Goal: Transaction & Acquisition: Book appointment/travel/reservation

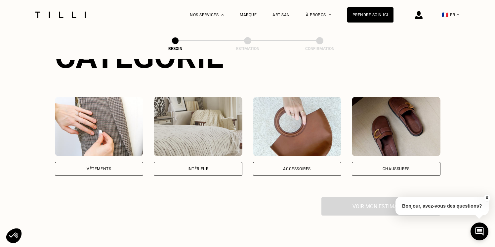
scroll to position [101, 0]
click at [78, 112] on img at bounding box center [99, 126] width 89 height 60
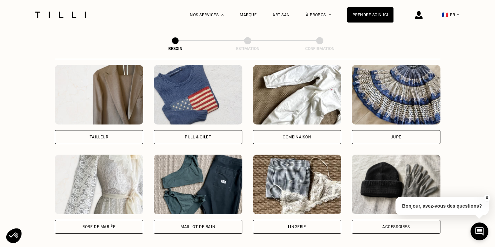
scroll to position [402, 0]
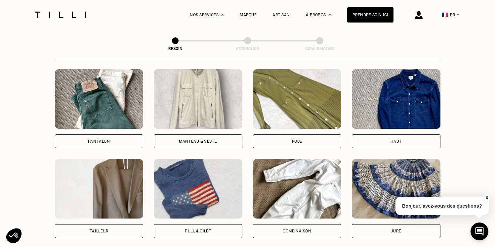
click at [111, 92] on img at bounding box center [99, 99] width 89 height 60
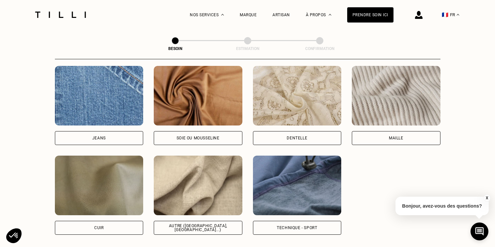
scroll to position [711, 0]
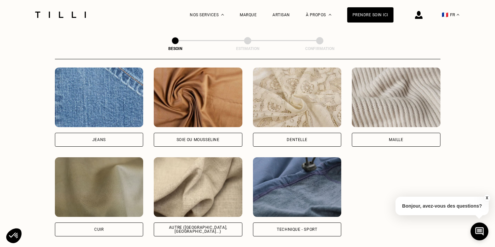
click at [119, 99] on img at bounding box center [99, 97] width 89 height 60
select select "FR"
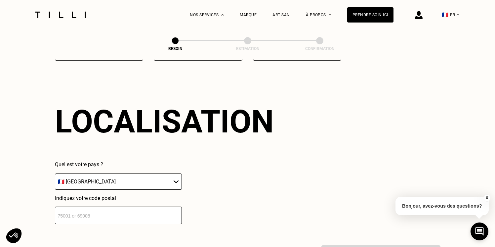
scroll to position [887, 0]
click at [90, 206] on input "number" at bounding box center [118, 215] width 127 height 18
type input "91180"
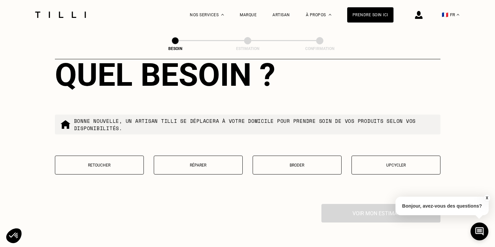
scroll to position [1099, 0]
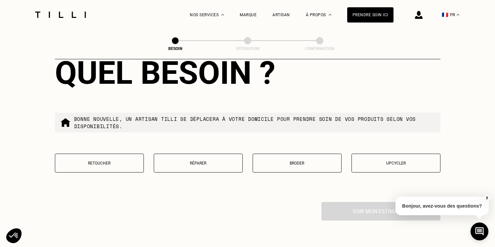
click at [118, 159] on button "Retoucher" at bounding box center [99, 162] width 89 height 19
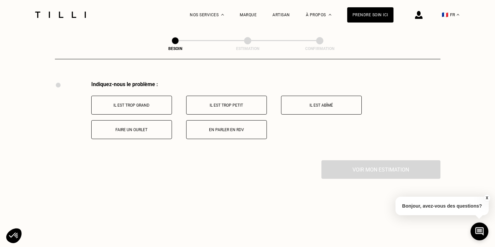
scroll to position [1220, 0]
click at [167, 127] on p "Faire un ourlet" at bounding box center [131, 129] width 73 height 5
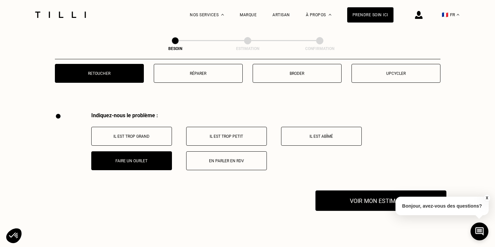
scroll to position [1175, 0]
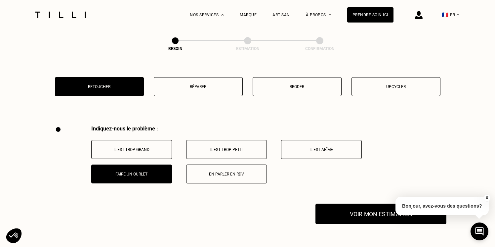
click at [341, 203] on button "Voir mon estimation" at bounding box center [381, 213] width 131 height 21
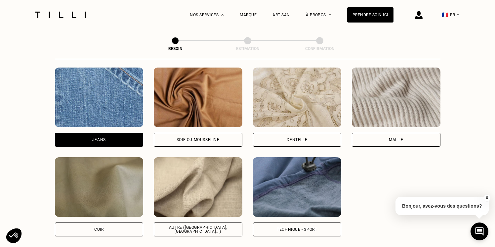
scroll to position [717, 0]
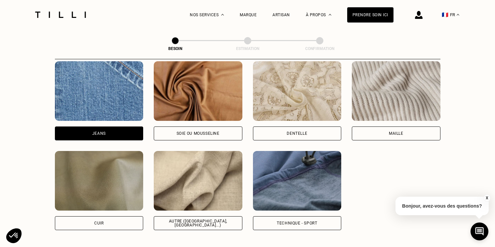
click at [185, 219] on div "Autre ([GEOGRAPHIC_DATA], [GEOGRAPHIC_DATA]...)" at bounding box center [197, 223] width 77 height 8
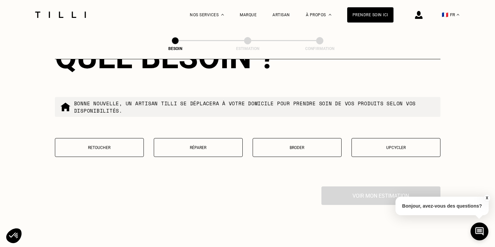
click at [120, 147] on button "Retoucher" at bounding box center [99, 147] width 89 height 19
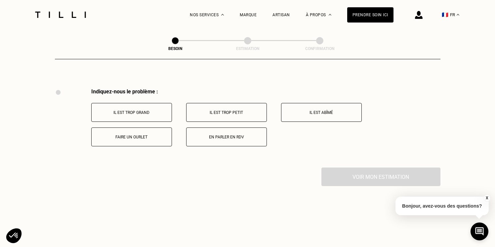
scroll to position [1220, 0]
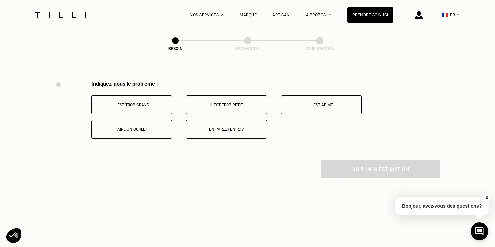
click at [137, 120] on button "Faire un ourlet" at bounding box center [131, 129] width 81 height 19
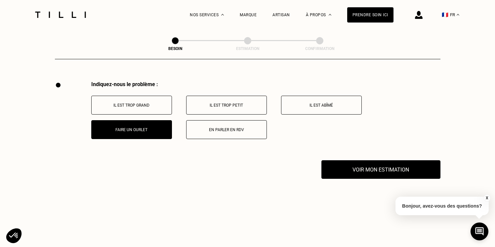
scroll to position [1216, 0]
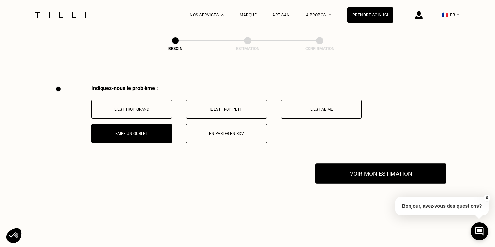
click at [366, 166] on button "Voir mon estimation" at bounding box center [381, 173] width 131 height 21
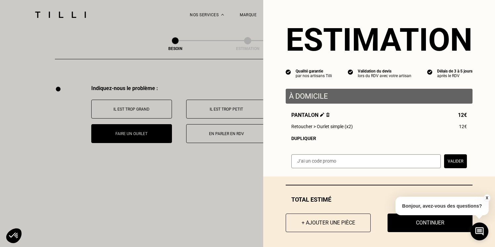
scroll to position [2, 0]
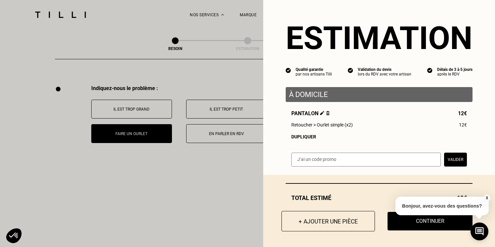
click at [341, 221] on button "+ Ajouter une pièce" at bounding box center [329, 221] width 94 height 21
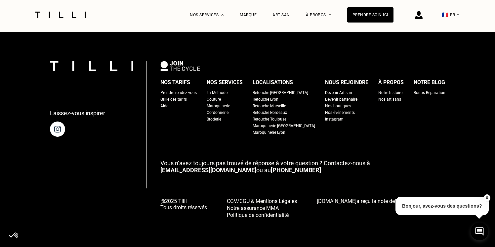
scroll to position [0, 0]
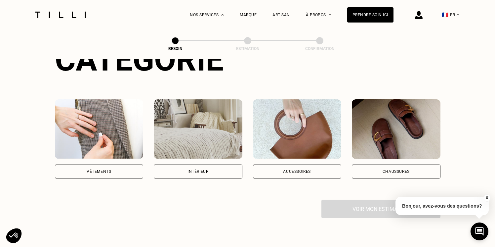
click at [130, 104] on img at bounding box center [99, 129] width 89 height 60
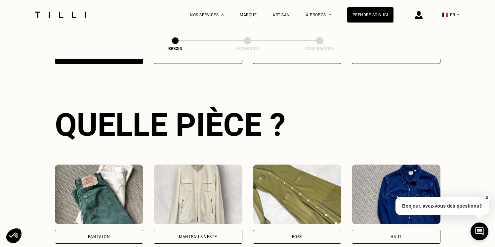
scroll to position [215, 0]
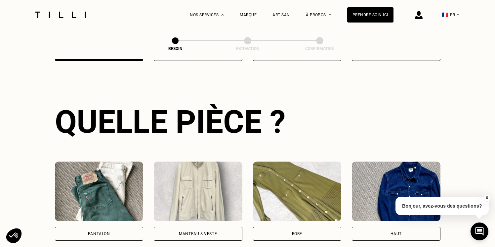
click at [113, 175] on img at bounding box center [99, 191] width 89 height 60
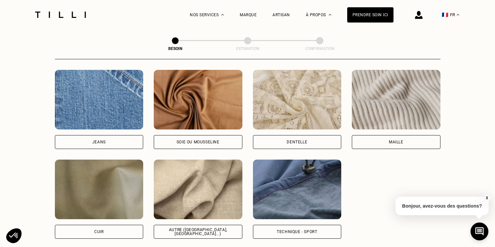
click at [96, 101] on img at bounding box center [99, 100] width 89 height 60
select select "FR"
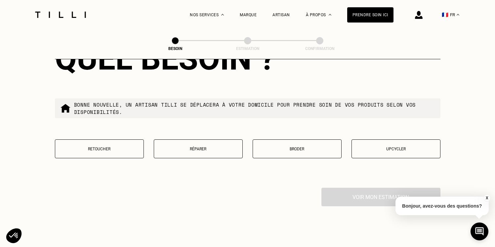
scroll to position [1123, 0]
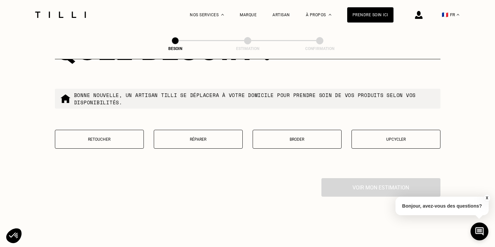
click at [126, 130] on button "Retoucher" at bounding box center [99, 139] width 89 height 19
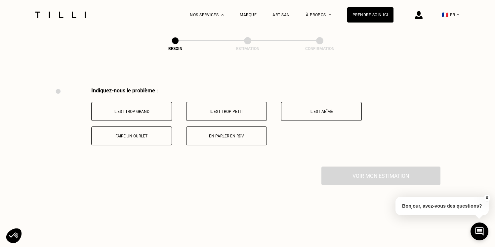
scroll to position [1220, 0]
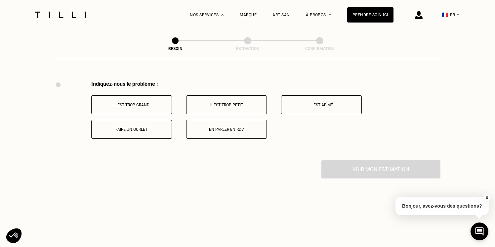
click at [143, 131] on button "Faire un ourlet" at bounding box center [131, 129] width 81 height 19
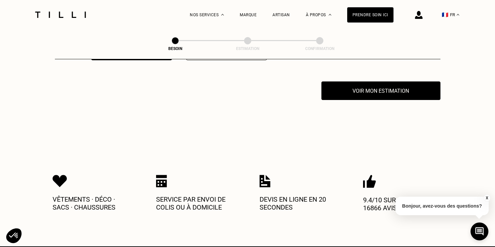
scroll to position [1299, 0]
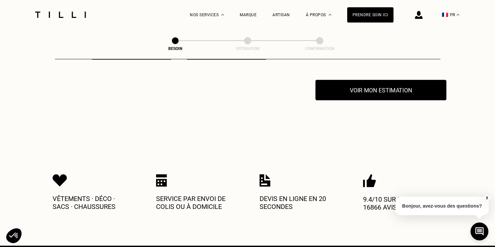
click at [374, 84] on button "Voir mon estimation" at bounding box center [381, 90] width 131 height 21
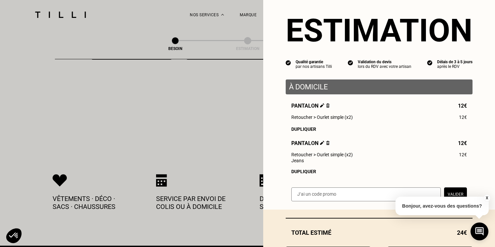
scroll to position [45, 0]
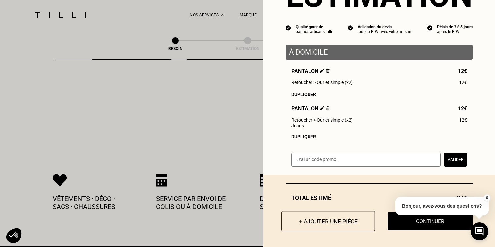
click at [308, 215] on button "+ Ajouter une pièce" at bounding box center [329, 221] width 94 height 21
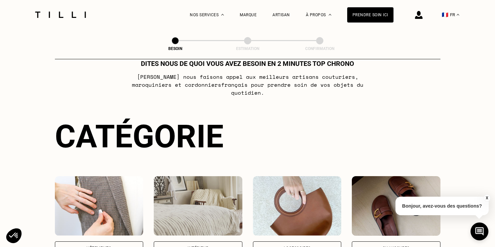
scroll to position [40, 0]
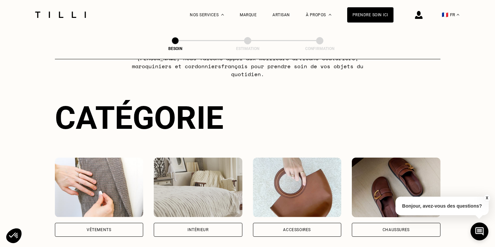
click at [119, 149] on div "Catégorie Vêtements Intérieur Accessoires Chaussures" at bounding box center [248, 167] width 386 height 137
click at [116, 162] on img at bounding box center [99, 187] width 89 height 60
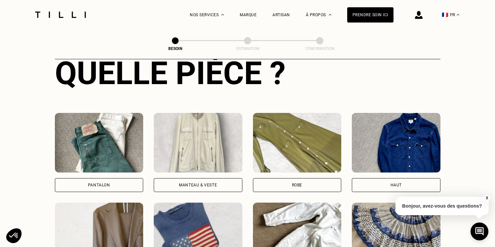
click at [114, 122] on img at bounding box center [99, 143] width 89 height 60
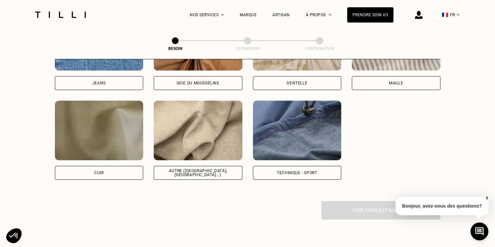
click at [198, 138] on img at bounding box center [198, 131] width 89 height 60
select select "FR"
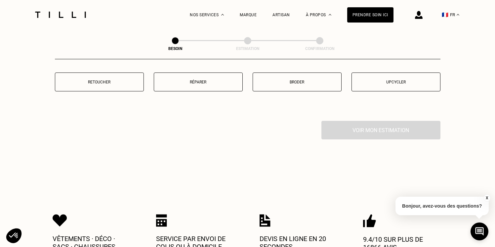
click at [116, 83] on button "Retoucher" at bounding box center [99, 81] width 89 height 19
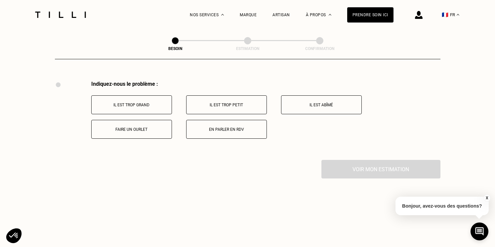
click at [126, 126] on button "Faire un ourlet" at bounding box center [131, 129] width 81 height 19
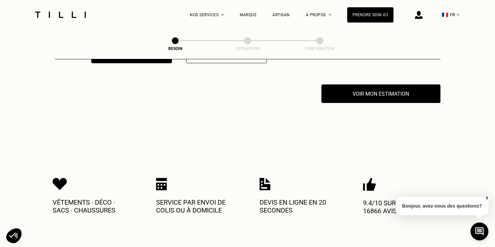
scroll to position [1299, 0]
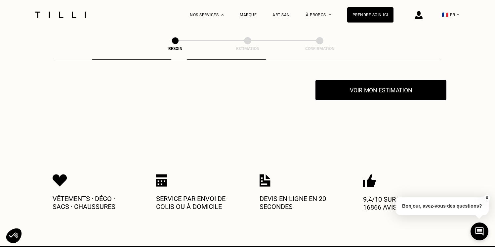
click at [385, 82] on button "Voir mon estimation" at bounding box center [381, 90] width 131 height 21
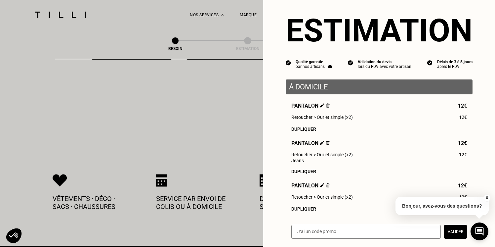
scroll to position [10, 0]
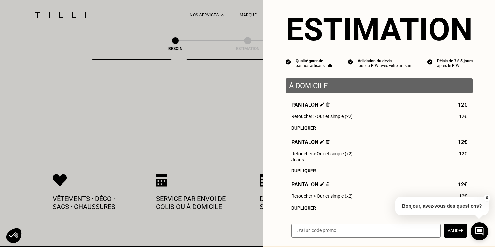
click at [312, 228] on input "text" at bounding box center [366, 231] width 150 height 14
paste input "PAPY2025"
type input "PAPY2025"
click at [450, 236] on button "Valider" at bounding box center [455, 231] width 23 height 14
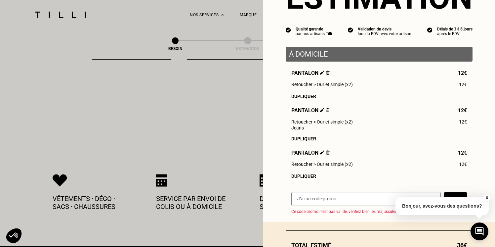
scroll to position [49, 0]
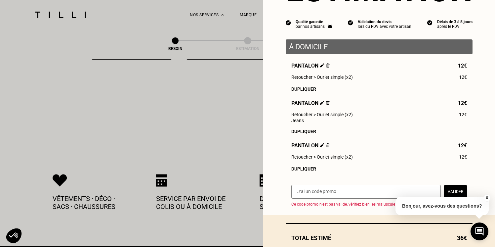
click at [313, 191] on input "text" at bounding box center [366, 192] width 150 height 14
paste input "TILLIpae6qMV"
type input "TILLIpae6qMV"
click at [454, 189] on div "X Bonjour, avez-vous des questions?" at bounding box center [442, 204] width 93 height 31
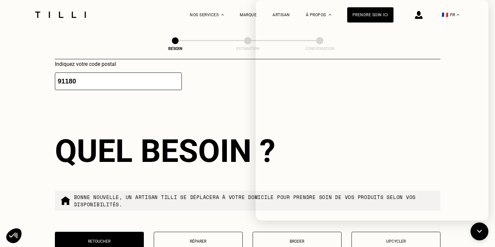
scroll to position [1017, 0]
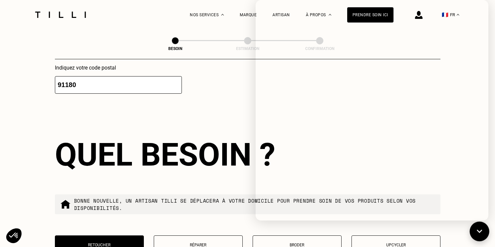
click at [478, 235] on icon at bounding box center [479, 232] width 11 height 18
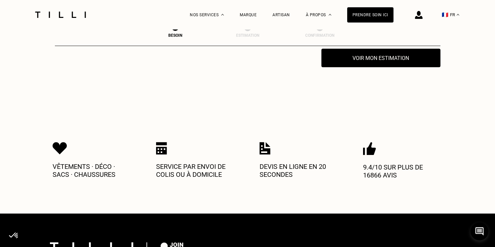
scroll to position [1337, 0]
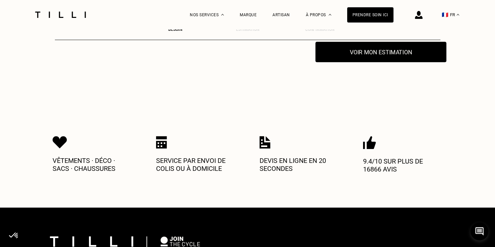
click at [409, 44] on button "Voir mon estimation" at bounding box center [381, 52] width 131 height 21
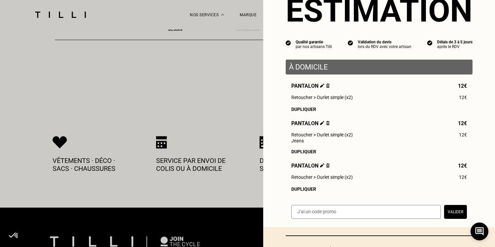
scroll to position [48, 0]
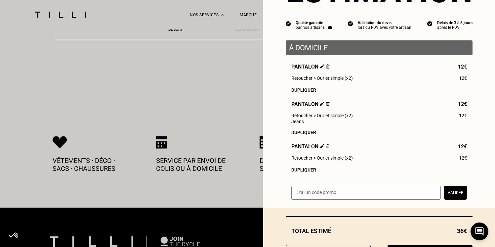
click at [362, 192] on input "text" at bounding box center [366, 193] width 150 height 14
paste input "TILLIpae6qMV"
type input "TILLIpae6qMV"
click at [452, 198] on button "Valider" at bounding box center [455, 193] width 23 height 14
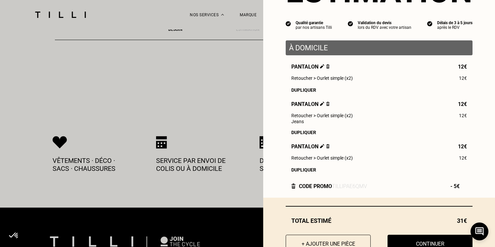
scroll to position [72, 0]
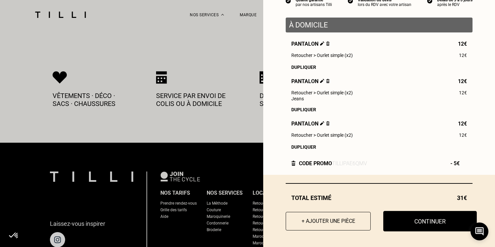
click at [407, 218] on button "Continuer" at bounding box center [430, 221] width 94 height 21
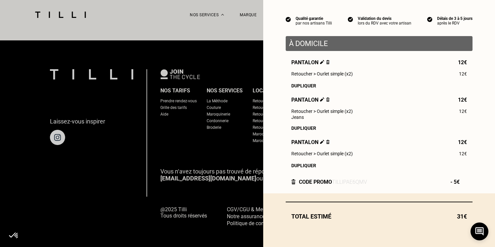
scroll to position [54, 0]
select select "FR"
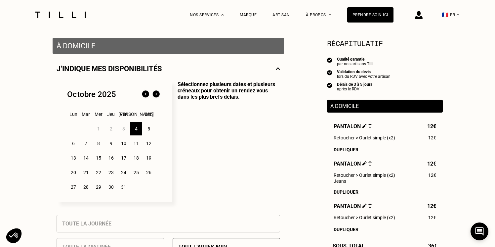
scroll to position [148, 0]
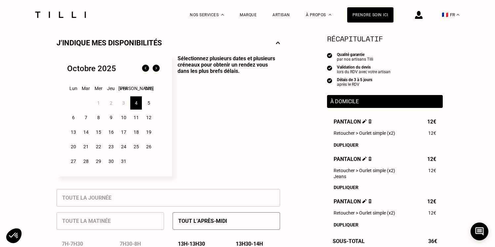
click at [74, 117] on div "6" at bounding box center [73, 117] width 12 height 13
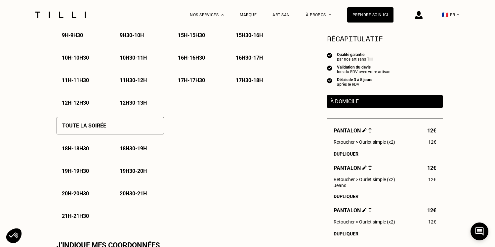
scroll to position [404, 0]
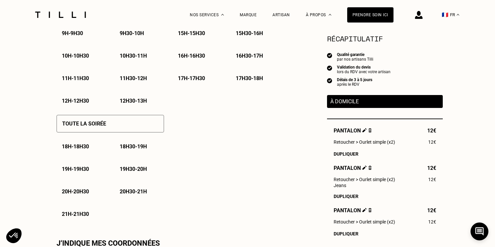
click at [132, 149] on p "18h30 - 19h" at bounding box center [133, 146] width 27 height 6
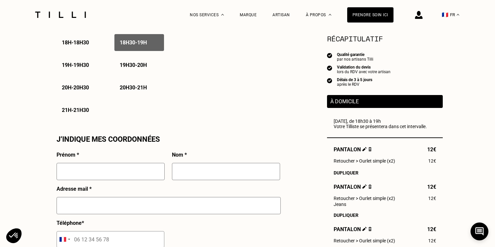
scroll to position [509, 0]
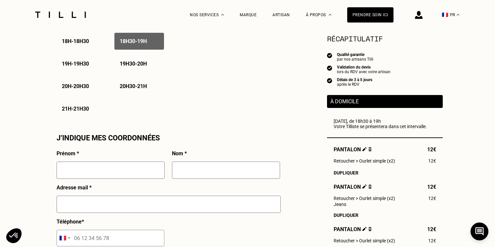
click at [109, 174] on input "text" at bounding box center [111, 169] width 108 height 17
type input "MORENA"
type input "JUILLE"
type input "[EMAIL_ADDRESS][DOMAIN_NAME]"
type input "07 86 42 07 86"
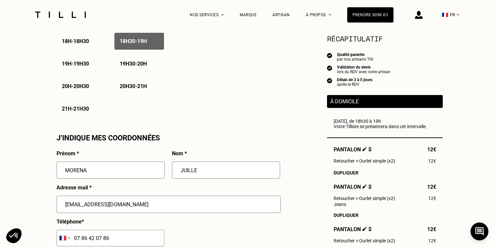
type input "[STREET_ADDRESS]"
type input "SAINT GERMAIN LES ARPAJON"
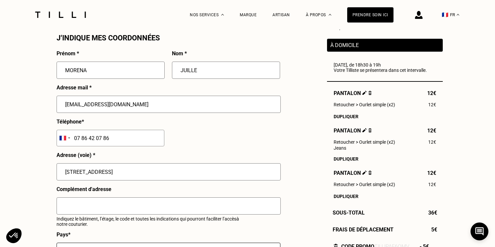
scroll to position [620, 0]
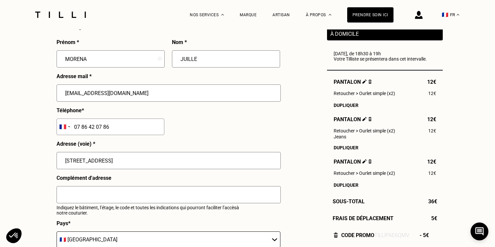
drag, startPoint x: 120, startPoint y: 172, endPoint x: 119, endPoint y: 168, distance: 4.6
click at [119, 168] on div "[STREET_ADDRESS]" at bounding box center [169, 163] width 224 height 23
drag, startPoint x: 120, startPoint y: 159, endPoint x: 58, endPoint y: 153, distance: 62.8
click at [58, 153] on input "[STREET_ADDRESS]" at bounding box center [169, 160] width 224 height 17
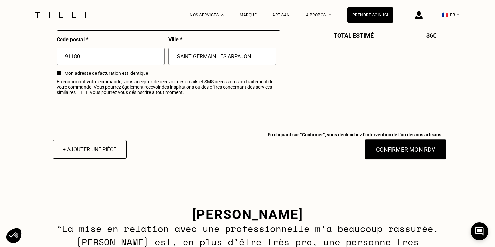
scroll to position [846, 0]
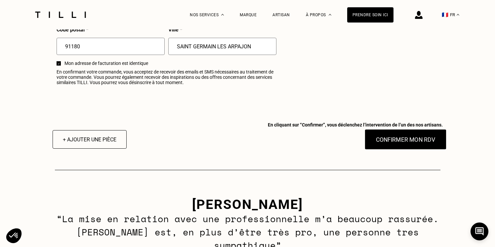
type input "[STREET_ADDRESS]"
click at [408, 139] on button "Confirmer mon RDV" at bounding box center [406, 139] width 82 height 21
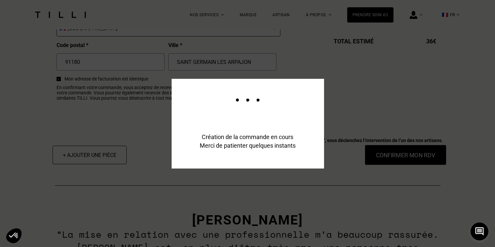
scroll to position [862, 0]
